Goal: Navigation & Orientation: Find specific page/section

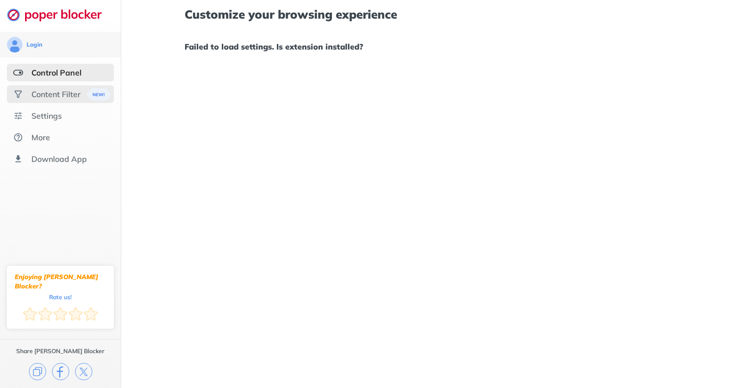
click at [64, 93] on div "Content Filter" at bounding box center [55, 94] width 49 height 10
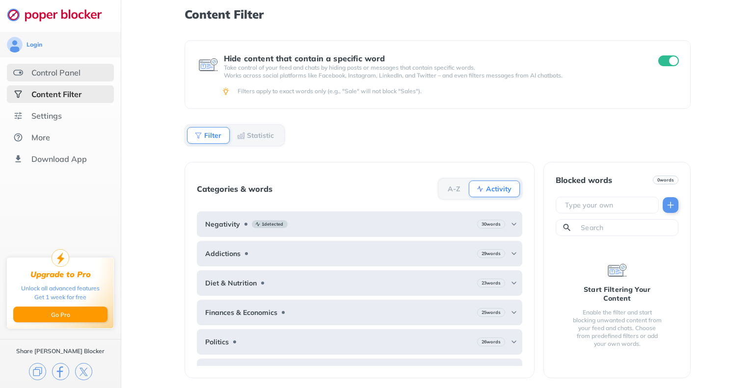
click at [65, 78] on div "Control Panel" at bounding box center [60, 73] width 107 height 18
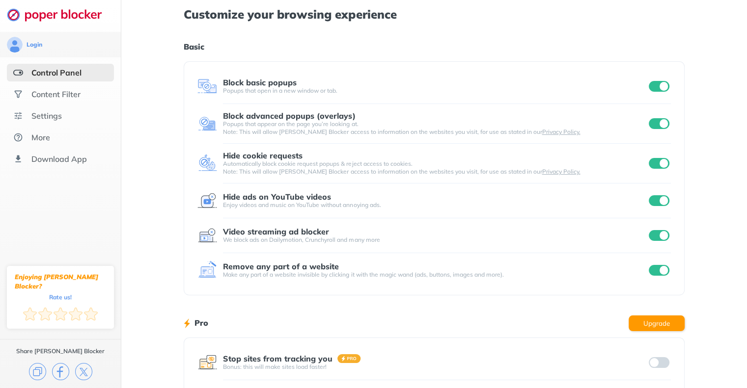
click at [661, 203] on input "checkbox" at bounding box center [659, 200] width 21 height 11
click at [714, 189] on div "Login Control Panel Content Filter Settings More Download App Enjoying [PERSON_…" at bounding box center [373, 254] width 747 height 508
